Goal: Task Accomplishment & Management: Manage account settings

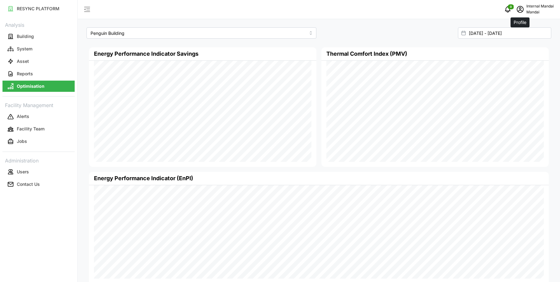
click at [523, 7] on icon "schedule" at bounding box center [519, 9] width 7 height 7
click at [520, 44] on div "Logout" at bounding box center [531, 47] width 44 height 7
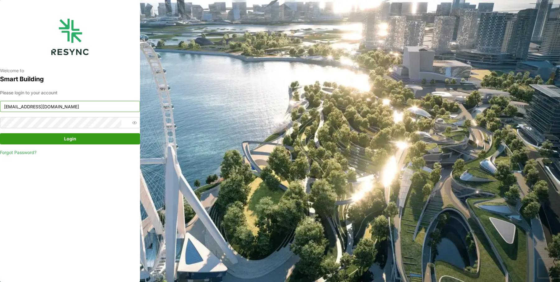
click at [59, 109] on input "mandai_internal@resynctech.com" at bounding box center [70, 106] width 140 height 11
type input "[EMAIL_ADDRESS][DOMAIN_NAME]"
click at [83, 138] on span "Login" at bounding box center [70, 138] width 128 height 11
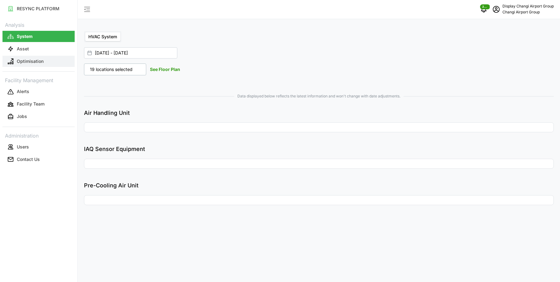
click at [39, 59] on p "Optimisation" at bounding box center [30, 61] width 27 height 6
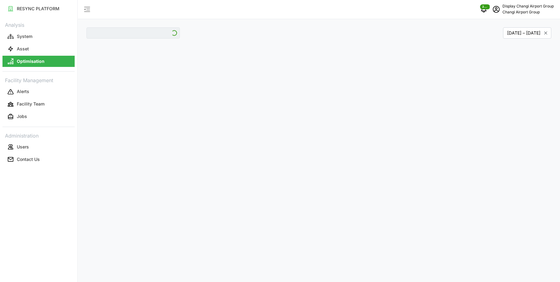
type input "Jewel"
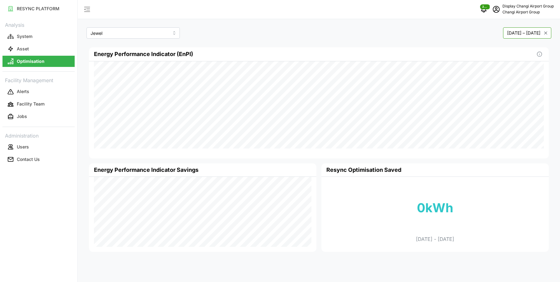
click at [503, 35] on button "January 2025 – April 2025" at bounding box center [527, 32] width 48 height 11
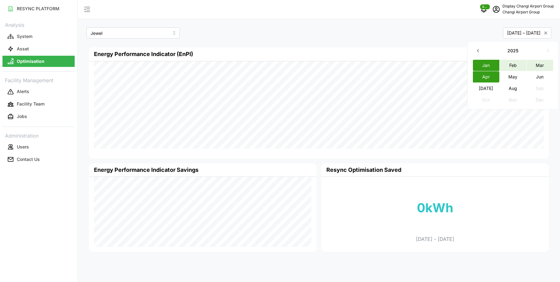
click at [520, 76] on button "May" at bounding box center [512, 76] width 27 height 11
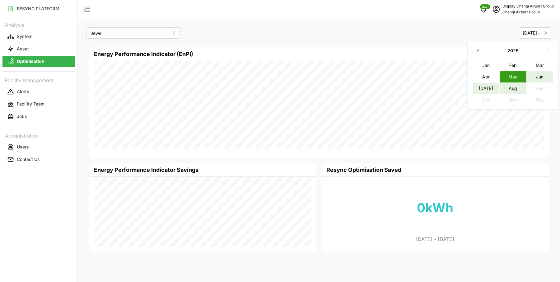
click at [519, 90] on button "Aug" at bounding box center [512, 87] width 27 height 11
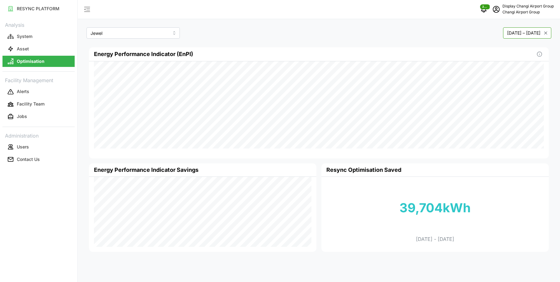
click at [528, 32] on button "May 2025 – August 2025" at bounding box center [527, 32] width 48 height 11
click at [499, 7] on icon "schedule" at bounding box center [495, 9] width 7 height 7
click at [502, 45] on button "Logout" at bounding box center [521, 46] width 59 height 11
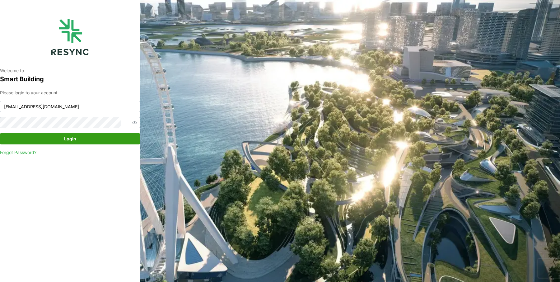
click at [97, 112] on div "Please login to your account [EMAIL_ADDRESS][DOMAIN_NAME] Login Forgot Password?" at bounding box center [70, 122] width 140 height 67
click at [97, 106] on input "changi_airport_group_display@resynctech.com" at bounding box center [70, 106] width 140 height 11
type input "demo_user@resynctech.com"
click at [93, 136] on span "Login" at bounding box center [70, 138] width 128 height 11
